Goal: Task Accomplishment & Management: Manage account settings

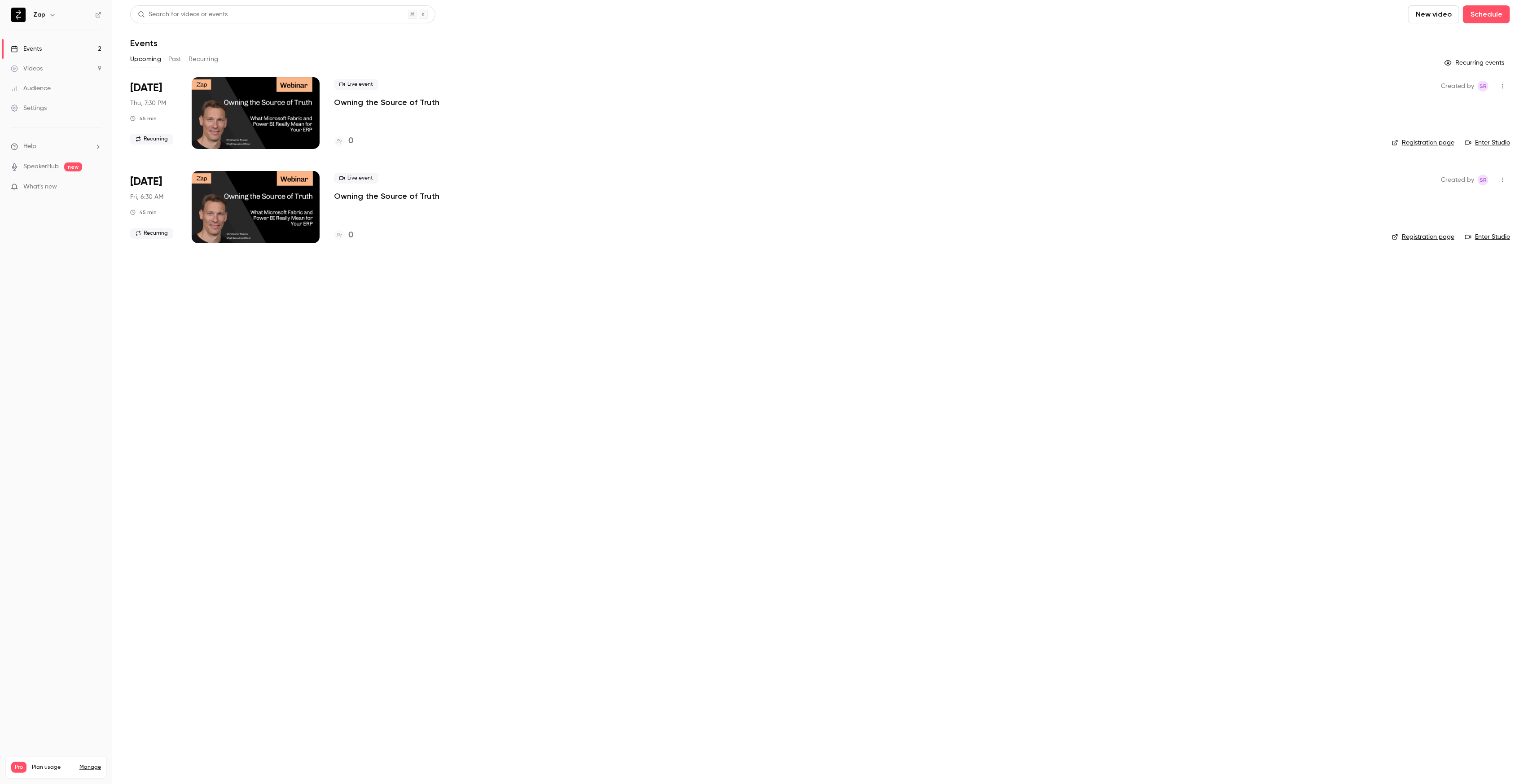
click at [37, 106] on div "Settings" at bounding box center [28, 108] width 36 height 9
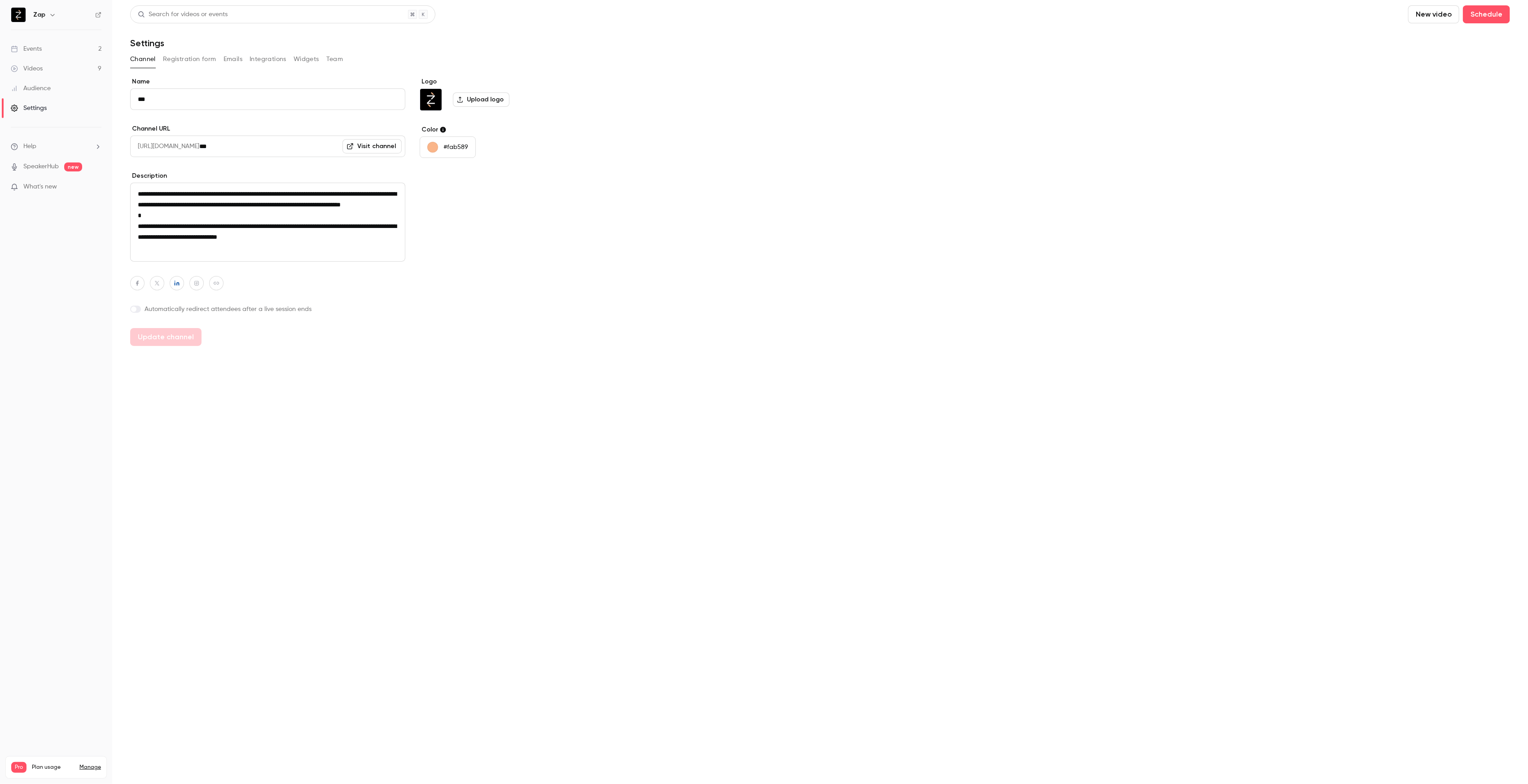
click at [237, 59] on button "Emails" at bounding box center [233, 59] width 19 height 14
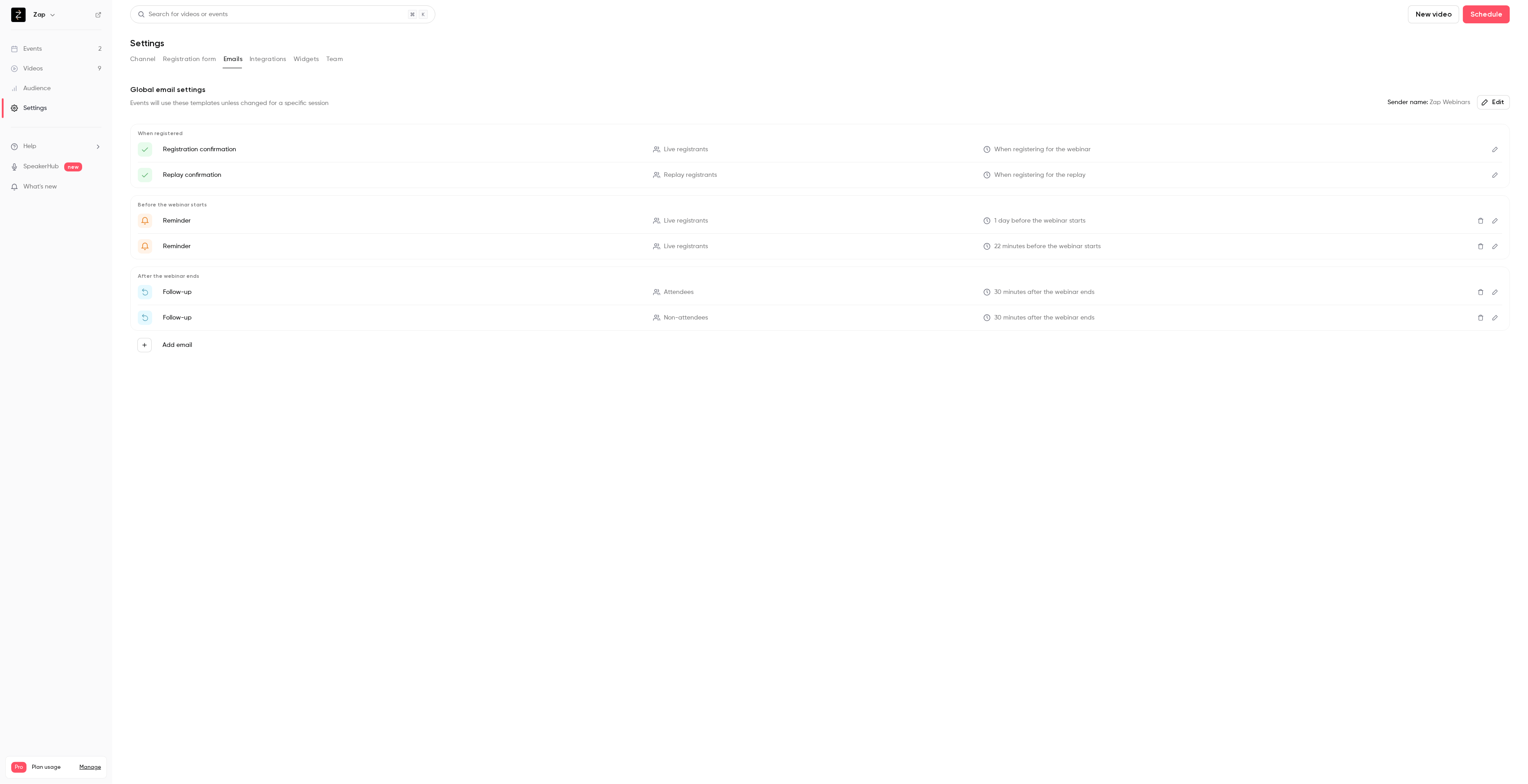
click at [1495, 292] on icon "Edit" at bounding box center [1495, 292] width 7 height 7
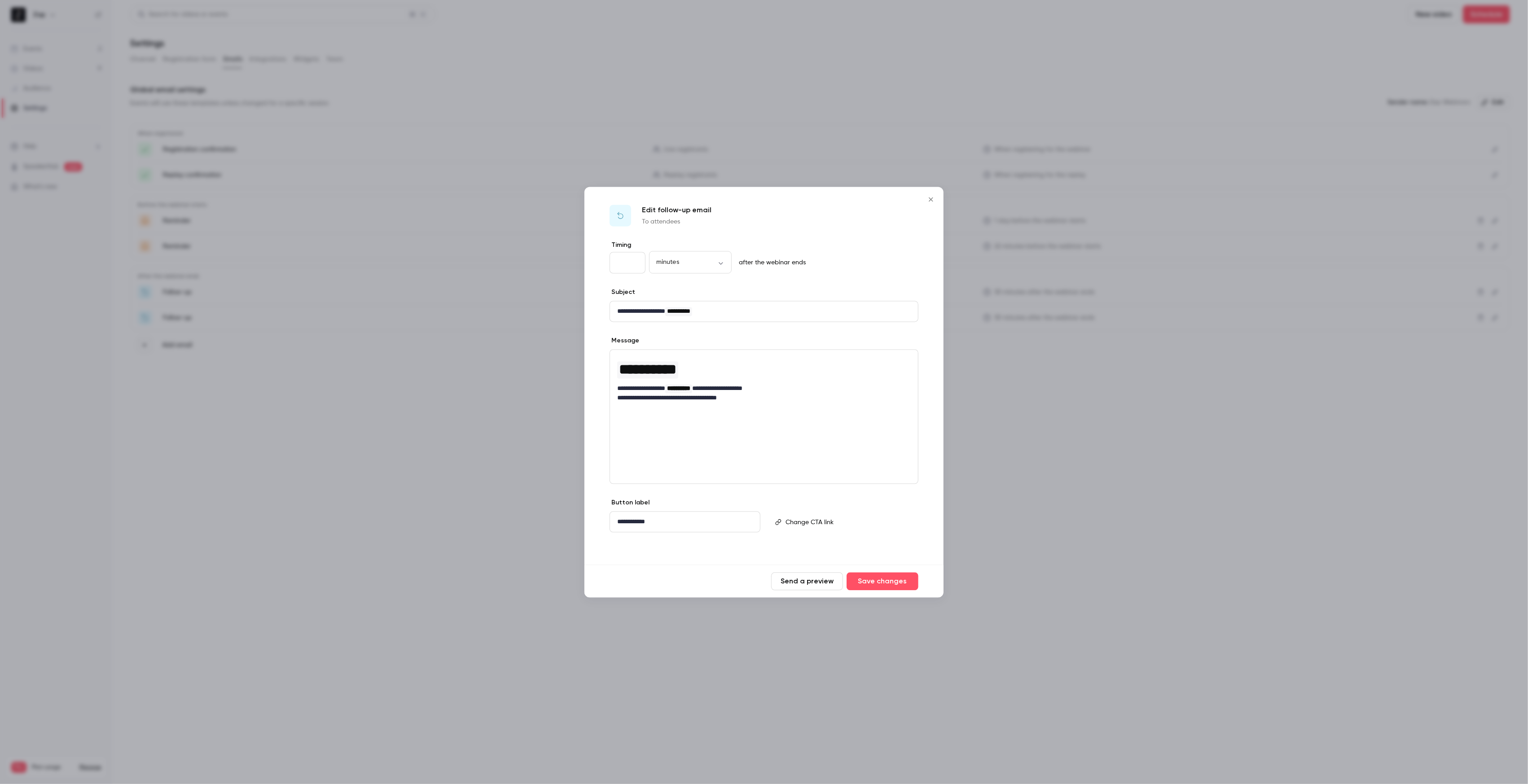
click at [802, 582] on button "Send a preview" at bounding box center [807, 581] width 72 height 18
